Goal: Task Accomplishment & Management: Manage account settings

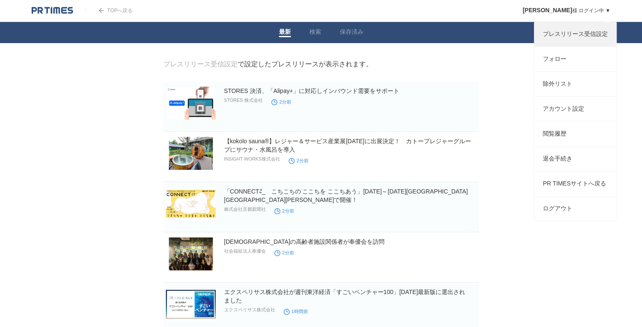
click at [563, 36] on link "プレスリリース受信設定" at bounding box center [576, 34] width 82 height 24
